Goal: Information Seeking & Learning: Learn about a topic

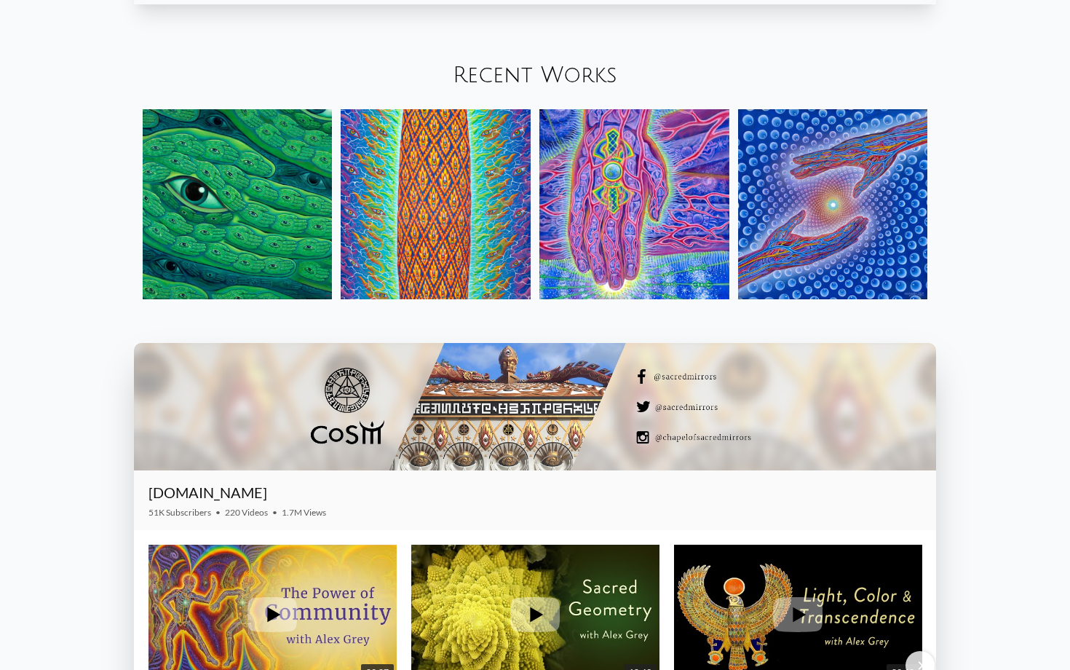
scroll to position [2455, 0]
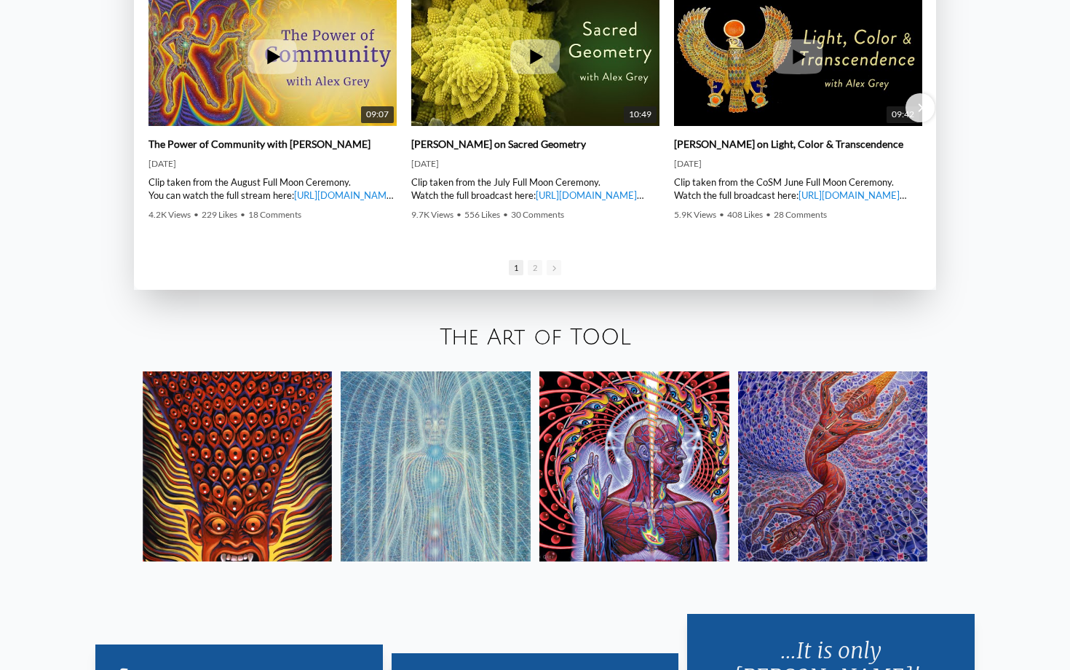
click at [408, 412] on img at bounding box center [436, 466] width 190 height 190
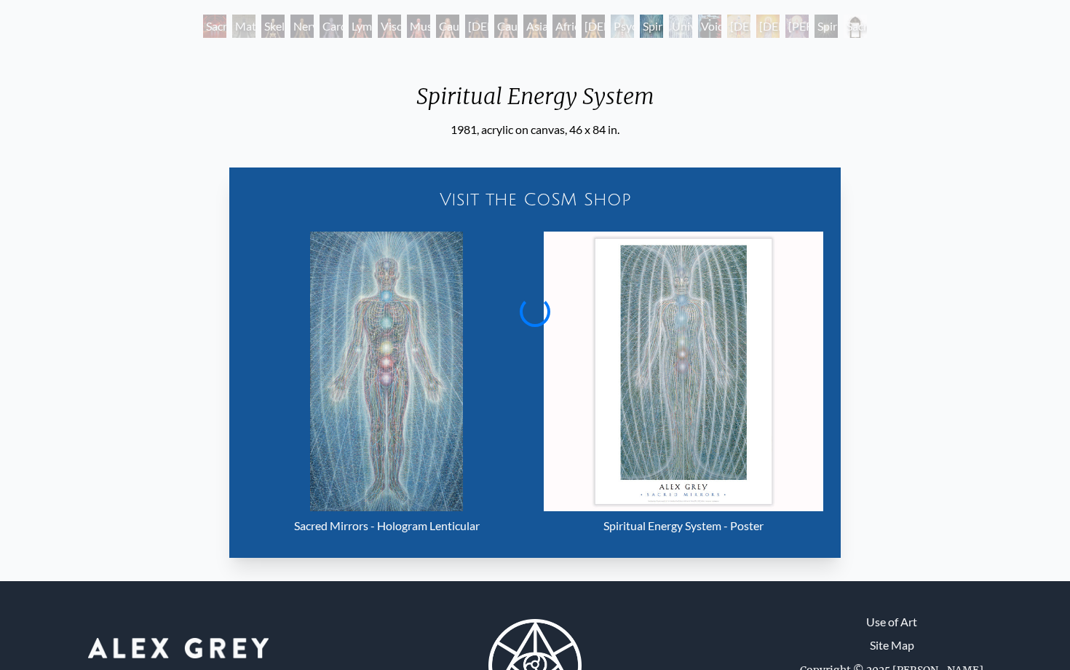
scroll to position [159, 0]
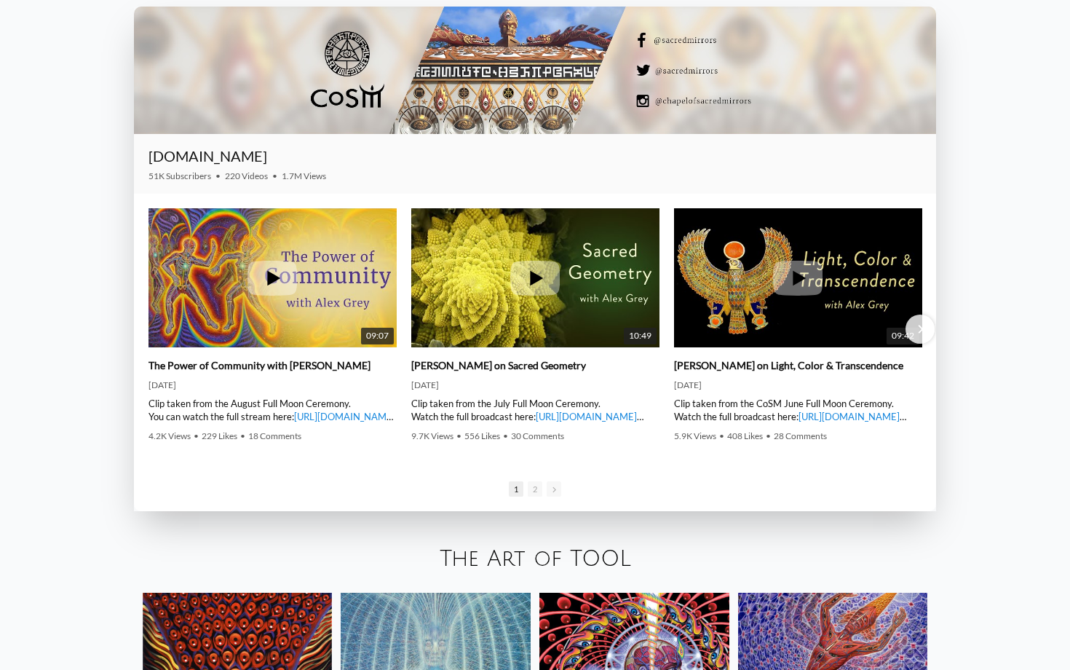
scroll to position [2538, 0]
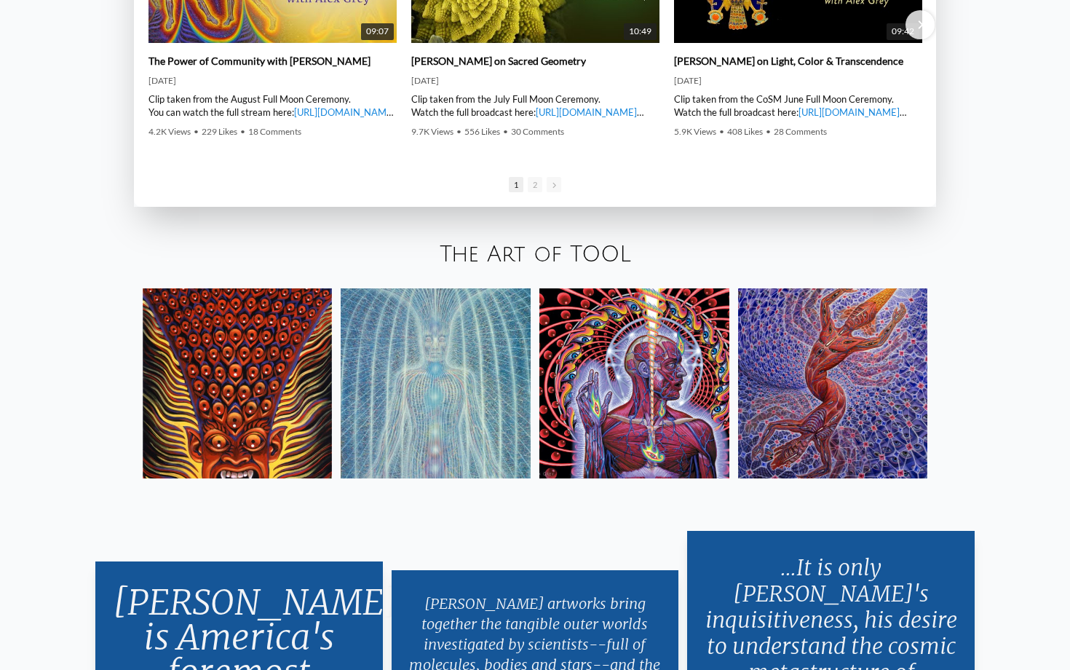
click at [808, 399] on img at bounding box center [833, 383] width 190 height 190
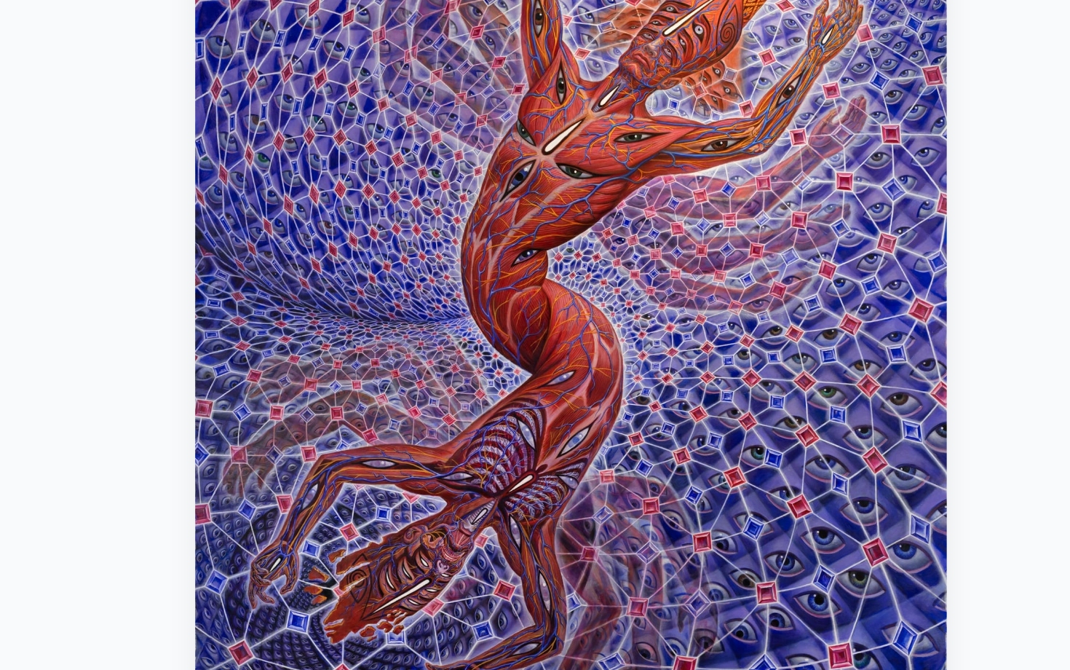
scroll to position [133, 0]
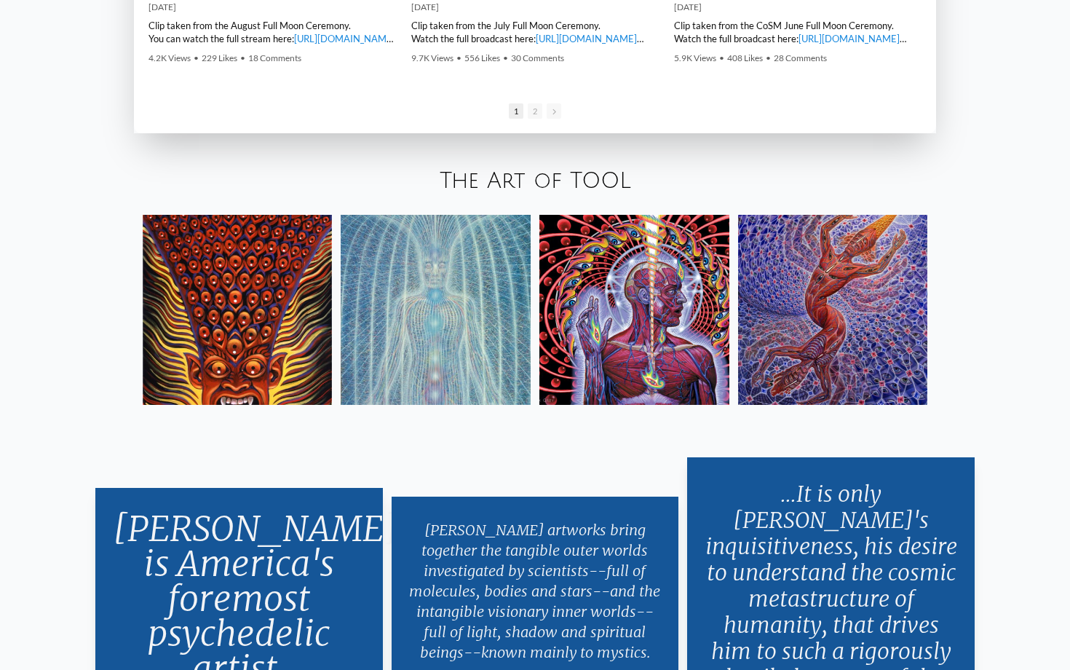
scroll to position [2527, 0]
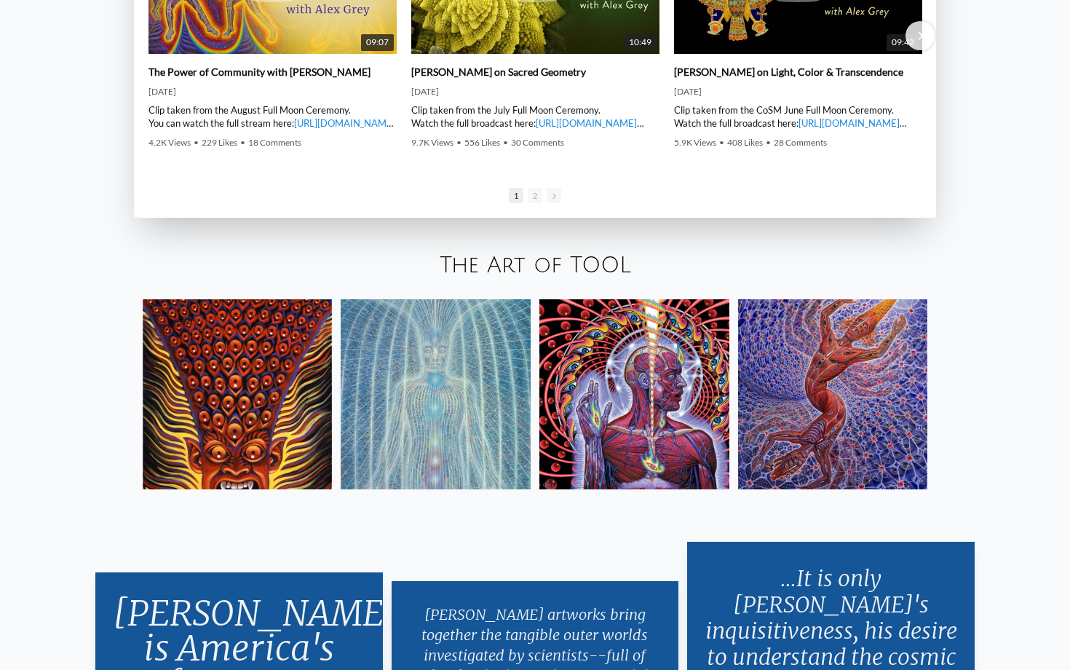
click at [807, 417] on img at bounding box center [833, 394] width 190 height 190
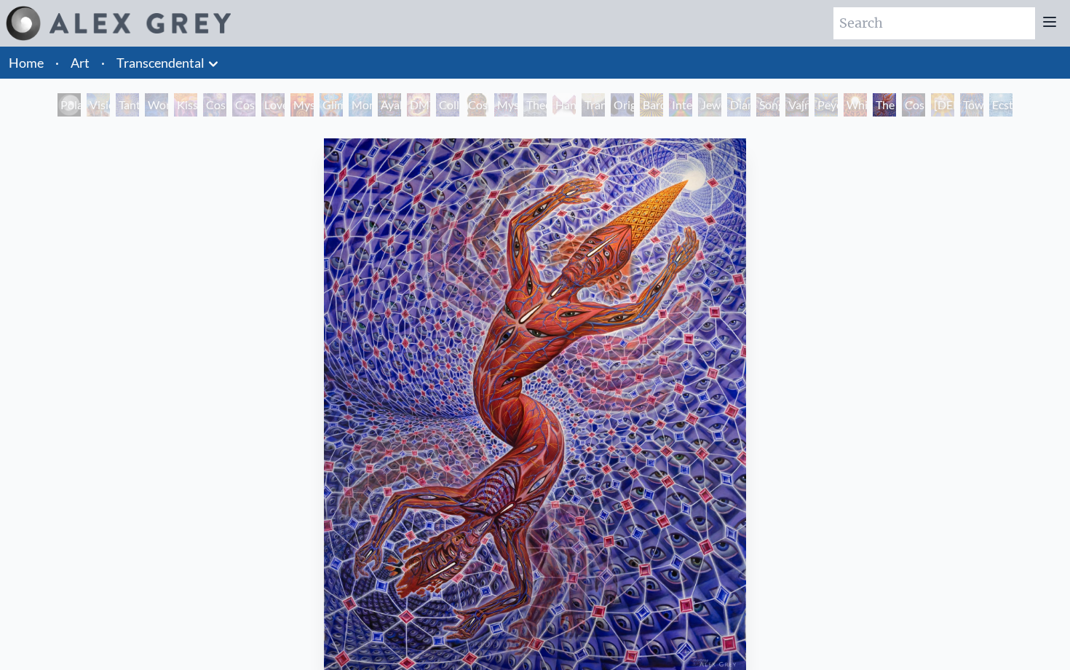
click at [445, 97] on div "Collective Vision" at bounding box center [447, 104] width 23 height 23
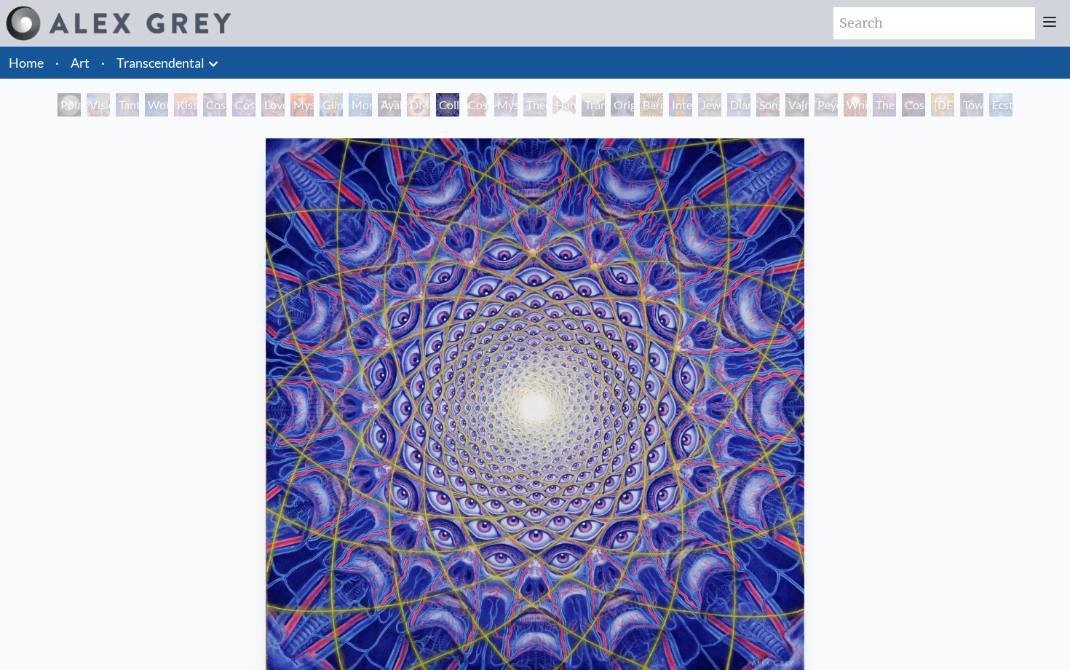
click at [509, 96] on div "Mystic Eye" at bounding box center [505, 104] width 23 height 23
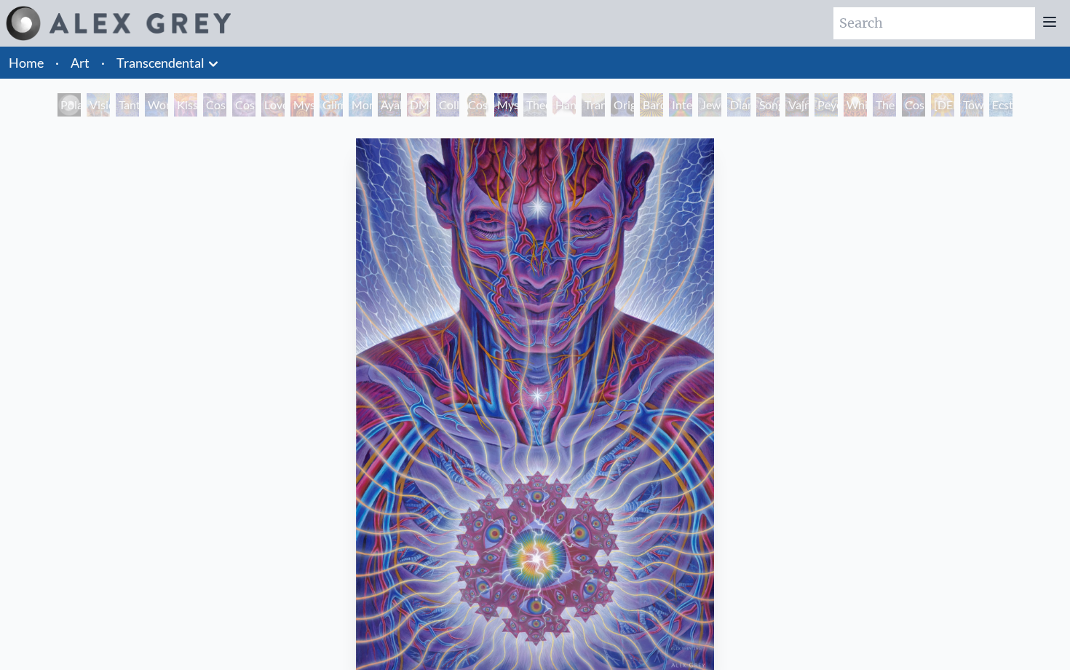
click at [593, 87] on div "Home · Art · Transcendental Anatomical Drawings" at bounding box center [535, 618] width 1070 height 1142
click at [596, 104] on div "Transfiguration" at bounding box center [593, 104] width 23 height 23
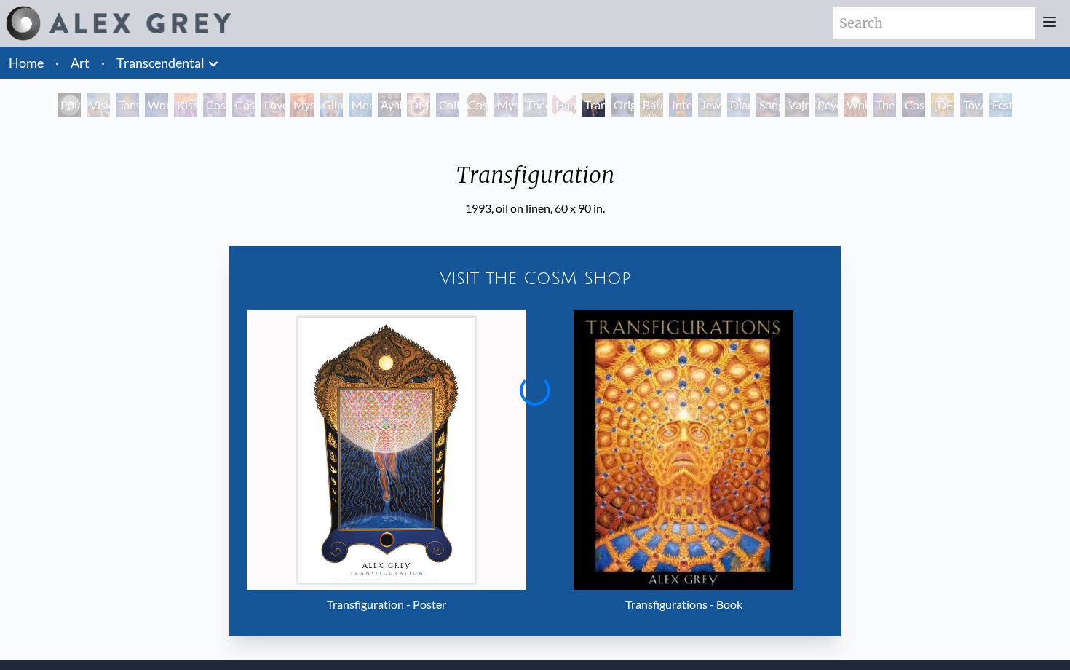
click at [663, 98] on div "Bardo Being" at bounding box center [651, 104] width 23 height 23
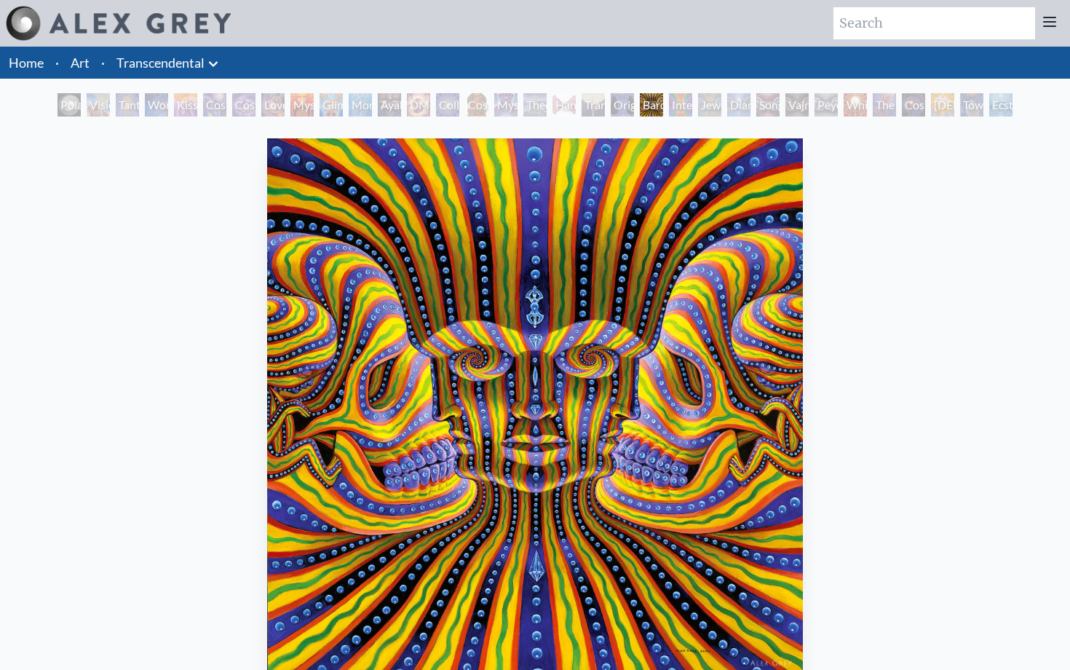
click at [722, 98] on div "Jewel Being" at bounding box center [709, 104] width 23 height 23
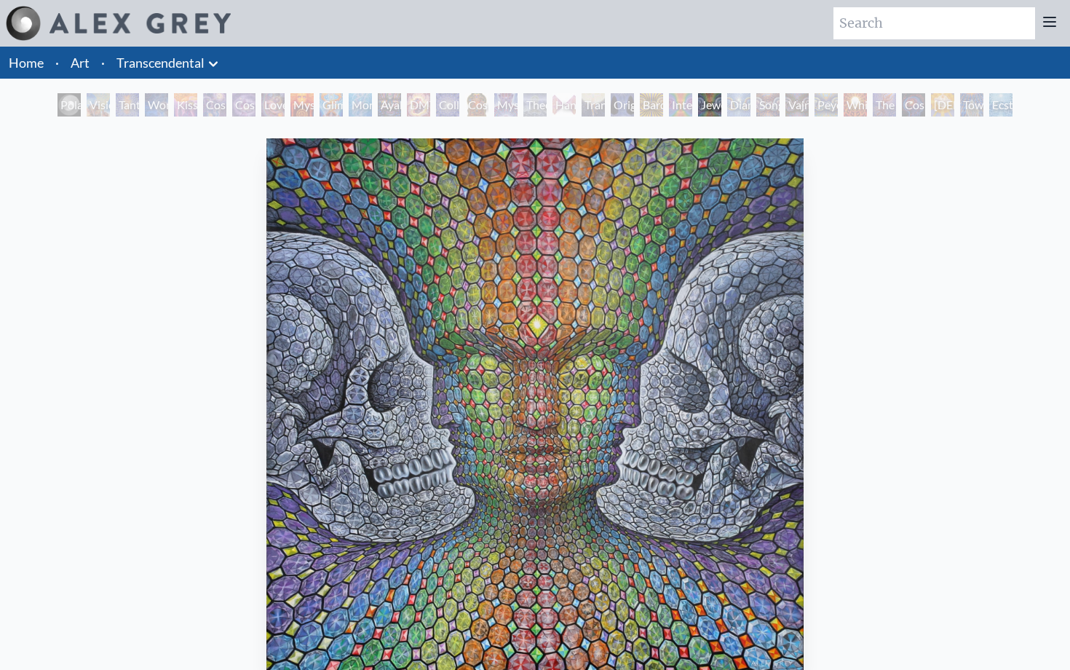
click at [722, 98] on div "Jewel Being" at bounding box center [709, 104] width 23 height 23
click at [774, 101] on div "Song of Vajra Being" at bounding box center [768, 104] width 23 height 23
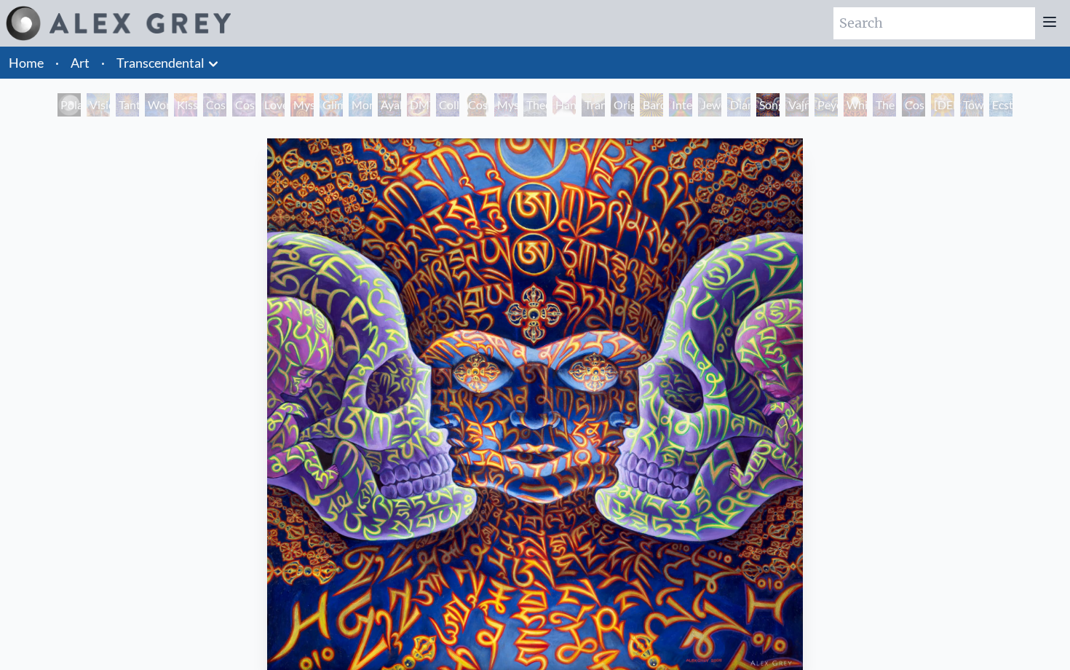
click at [838, 103] on div "Peyote Being" at bounding box center [826, 104] width 23 height 23
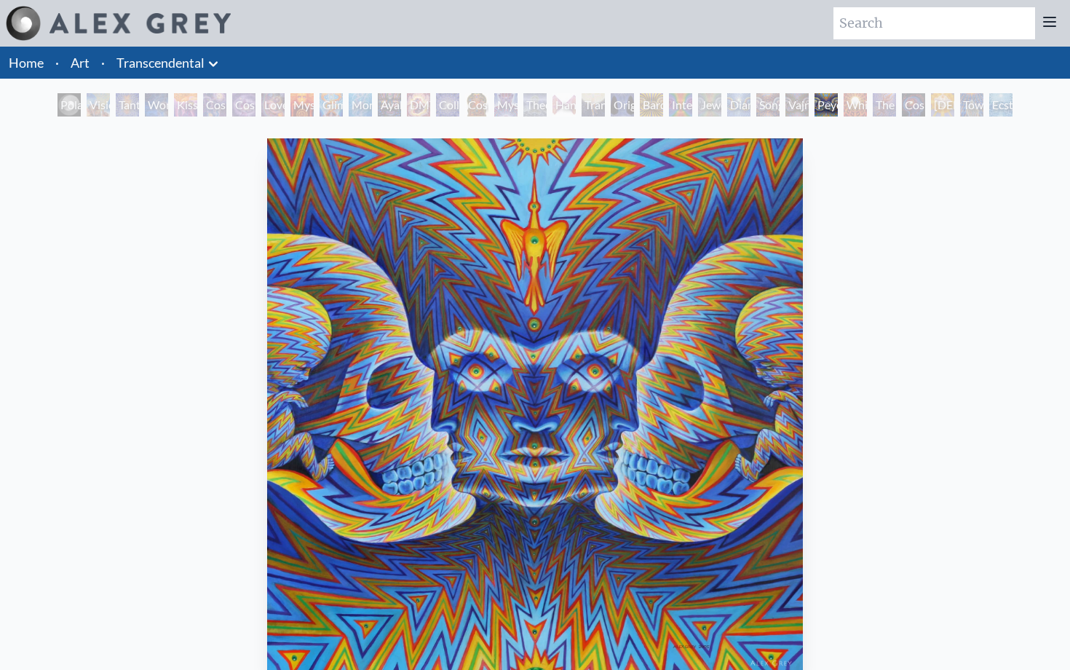
click at [838, 105] on div "Peyote Being" at bounding box center [826, 104] width 23 height 23
click at [885, 102] on div "The Great Turn" at bounding box center [884, 104] width 23 height 23
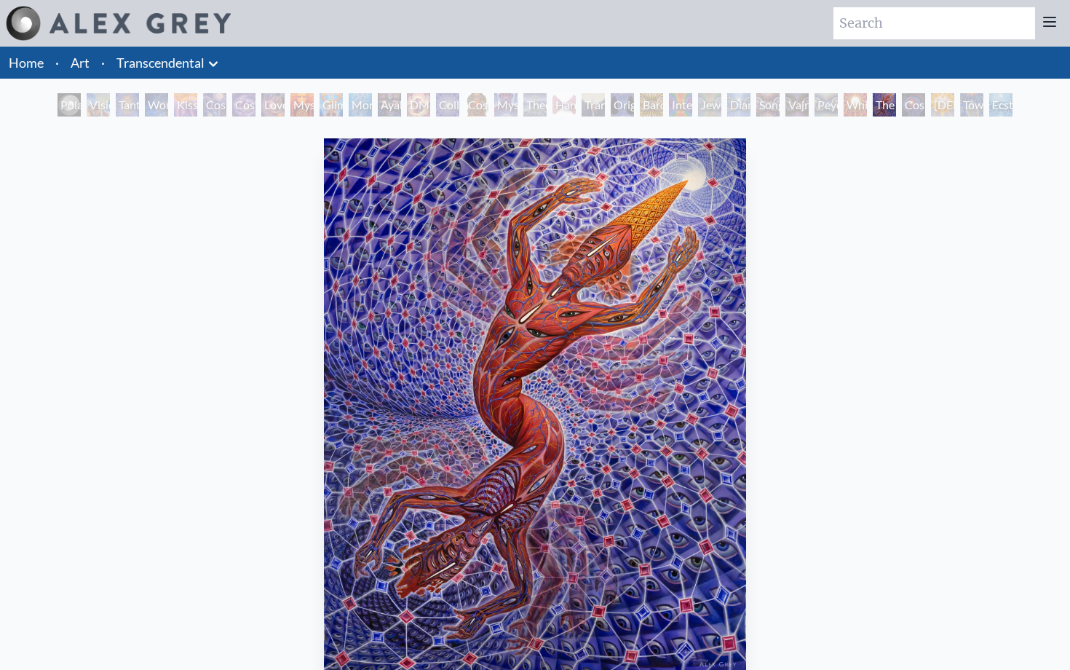
click at [925, 108] on div "Cosmic Consciousness" at bounding box center [913, 104] width 23 height 23
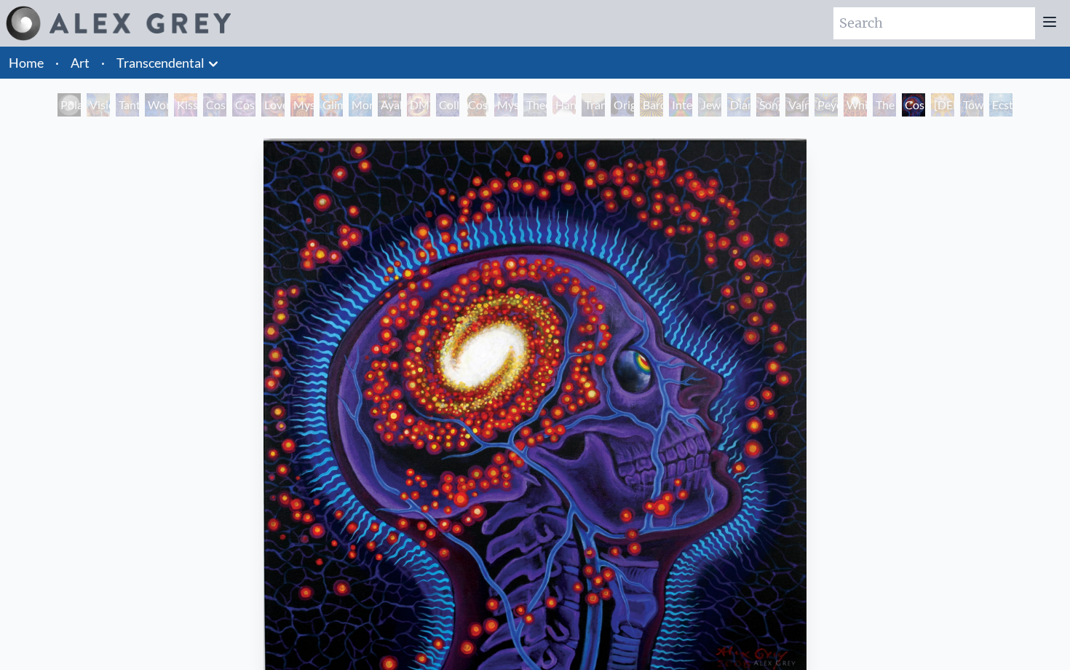
click at [952, 108] on div "Holy Spirit" at bounding box center [942, 104] width 23 height 23
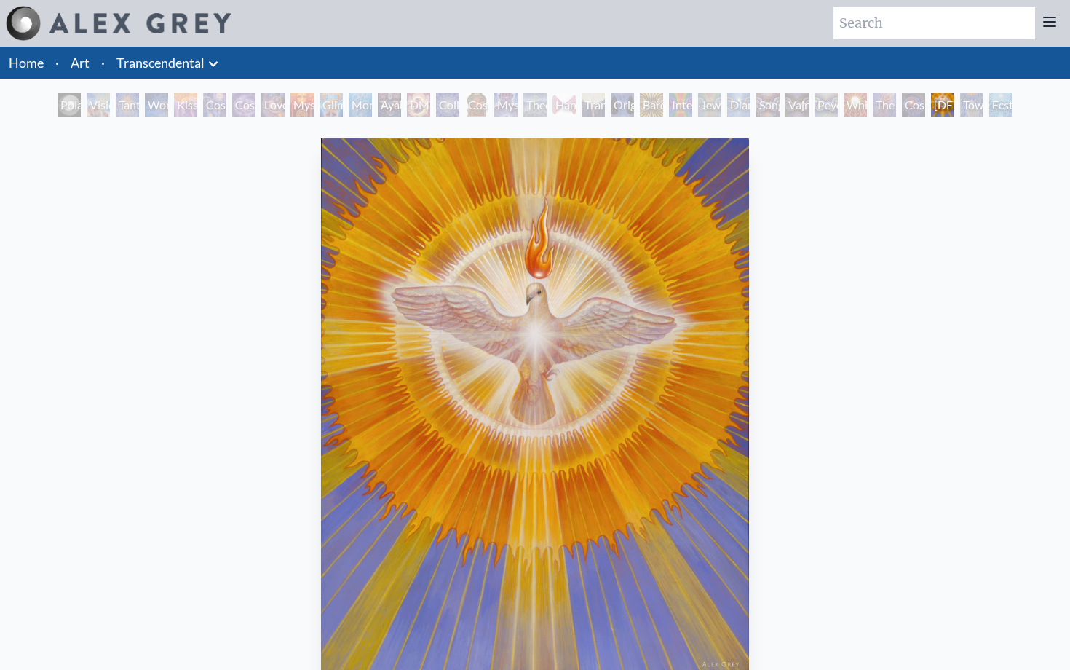
click at [931, 108] on div "Holy Spirit" at bounding box center [942, 104] width 23 height 23
click at [1009, 106] on div "Ecstasy" at bounding box center [1001, 104] width 23 height 23
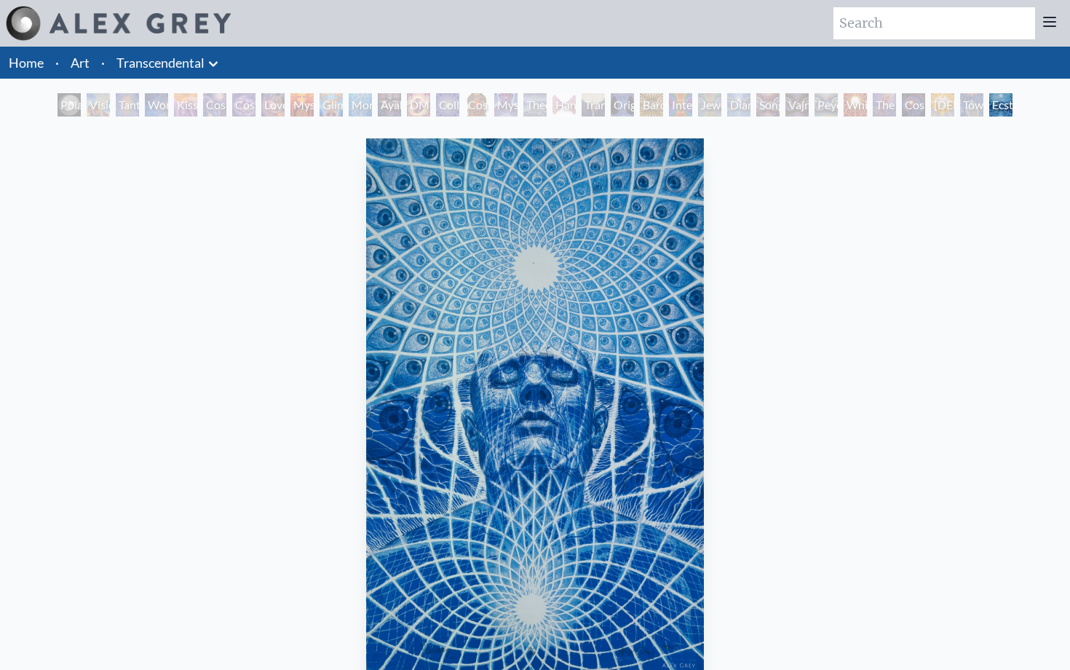
click at [1009, 106] on div "Ecstasy" at bounding box center [1001, 104] width 23 height 23
click at [903, 110] on div "Cosmic Consciousness" at bounding box center [913, 104] width 23 height 23
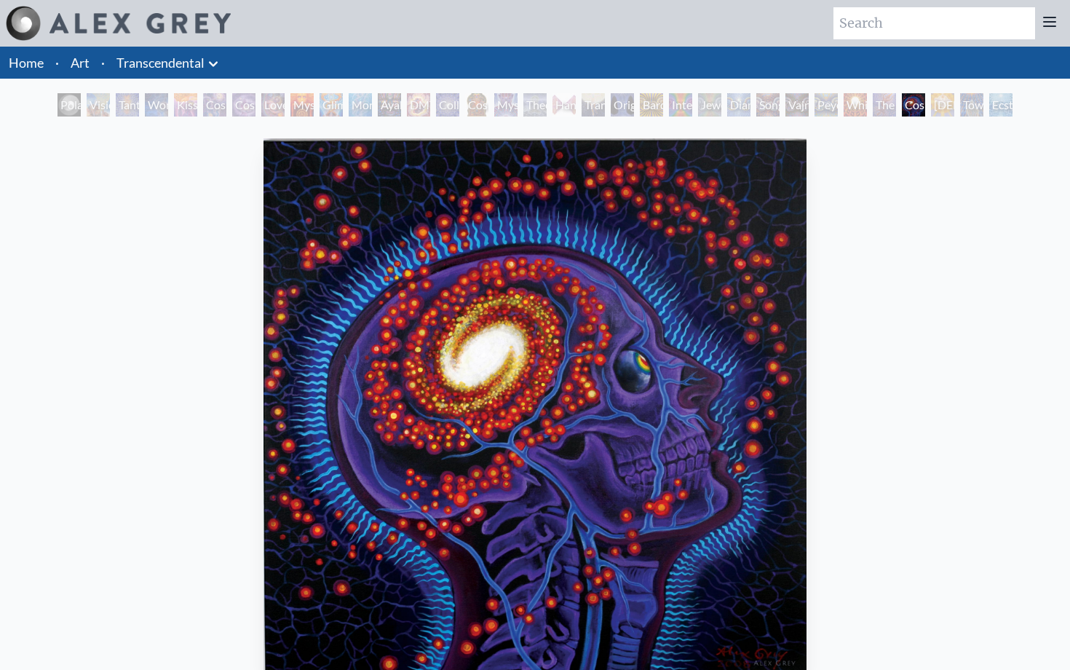
click at [984, 108] on div "Toward the One" at bounding box center [971, 104] width 23 height 23
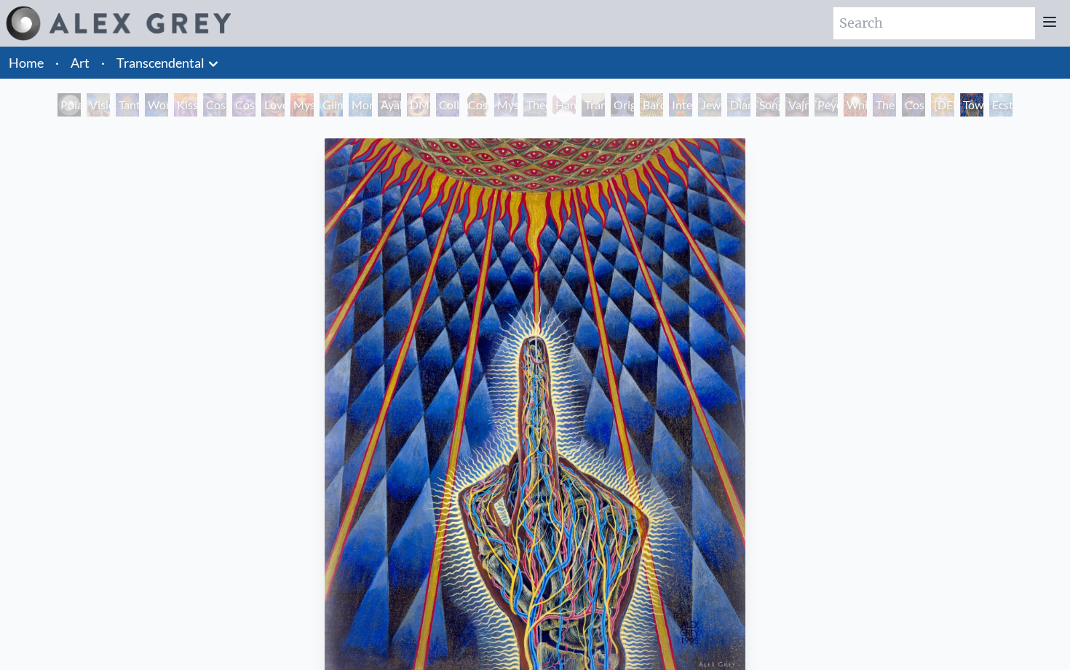
click at [1052, 101] on div "Polar Unity Spiral Visionary Origin of Language Tantra Wonder Kiss of the Muse …" at bounding box center [535, 107] width 1070 height 28
click at [1011, 102] on div "Ecstasy" at bounding box center [1001, 104] width 23 height 23
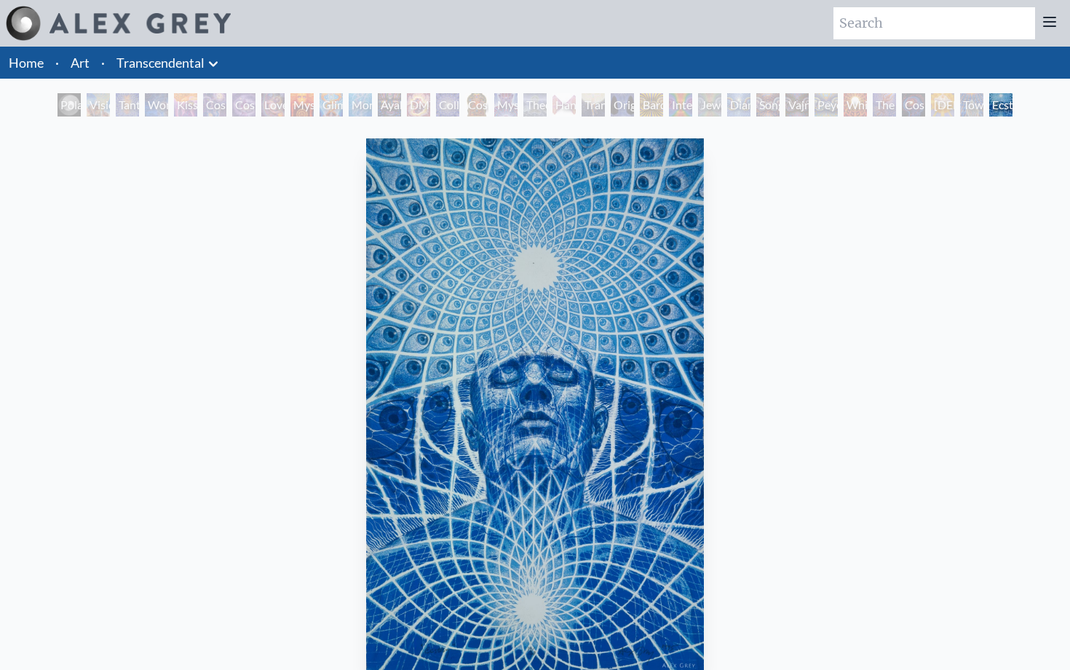
click at [995, 107] on div "Ecstasy" at bounding box center [1001, 104] width 23 height 23
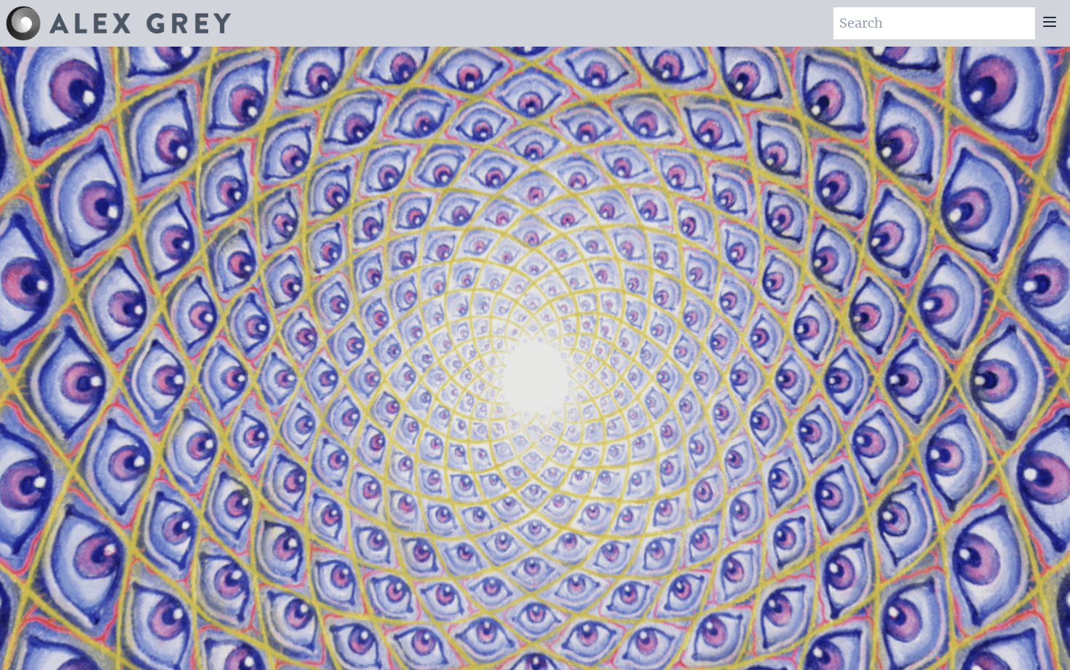
click at [751, 36] on div "Art Writings About" at bounding box center [535, 23] width 1070 height 47
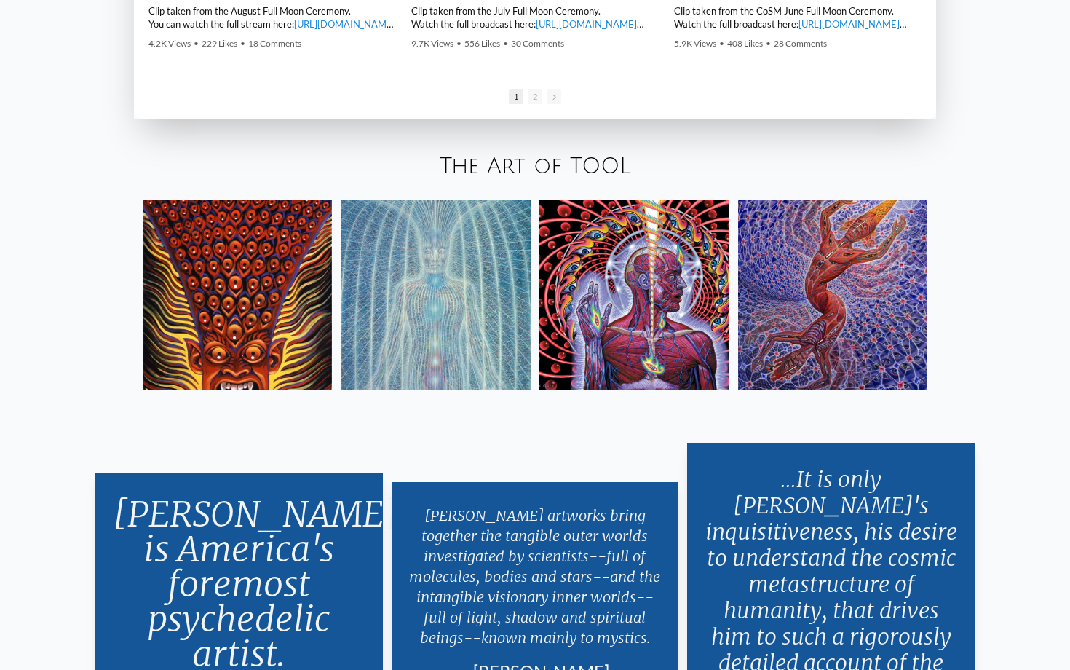
scroll to position [2629, 0]
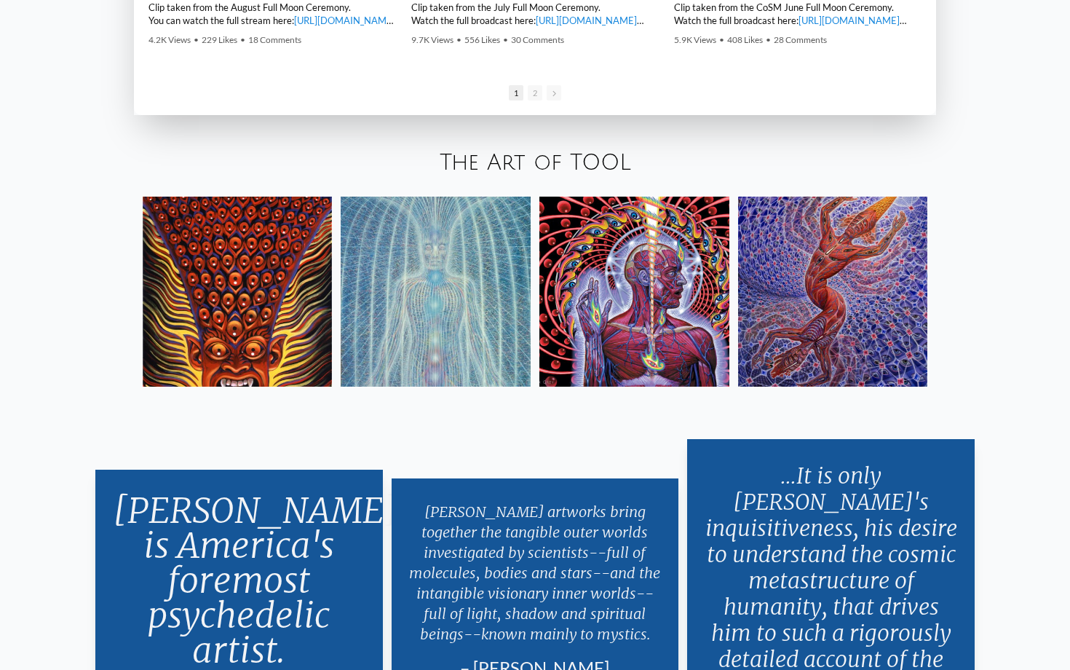
click at [486, 314] on img at bounding box center [436, 292] width 190 height 190
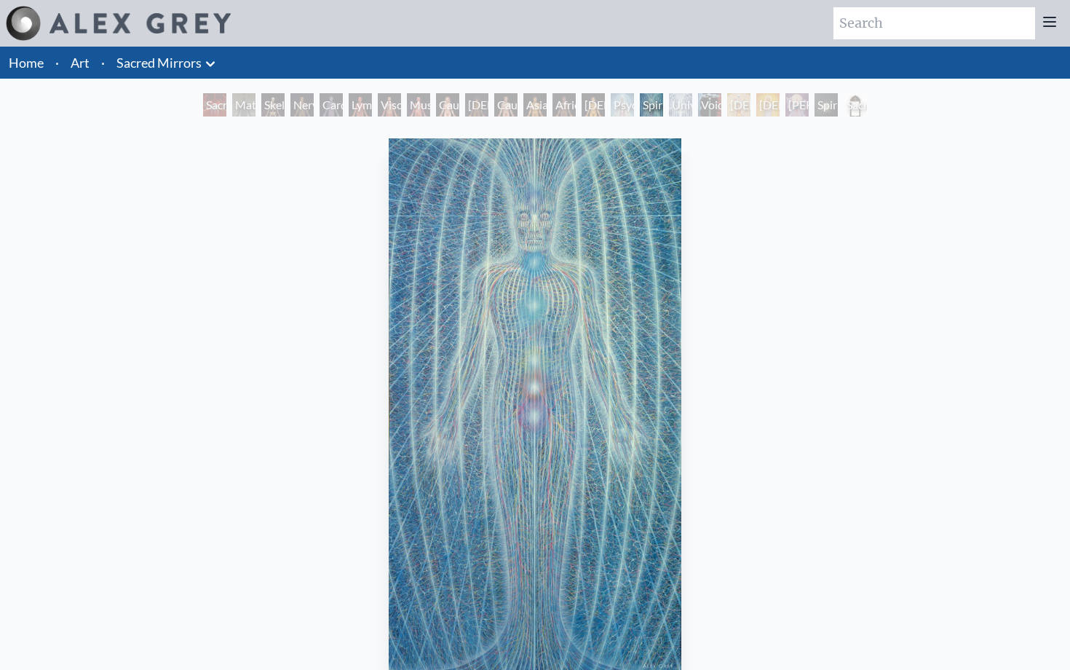
click at [219, 0] on html "Art Writings About" at bounding box center [535, 678] width 1070 height 1357
